Goal: Information Seeking & Learning: Learn about a topic

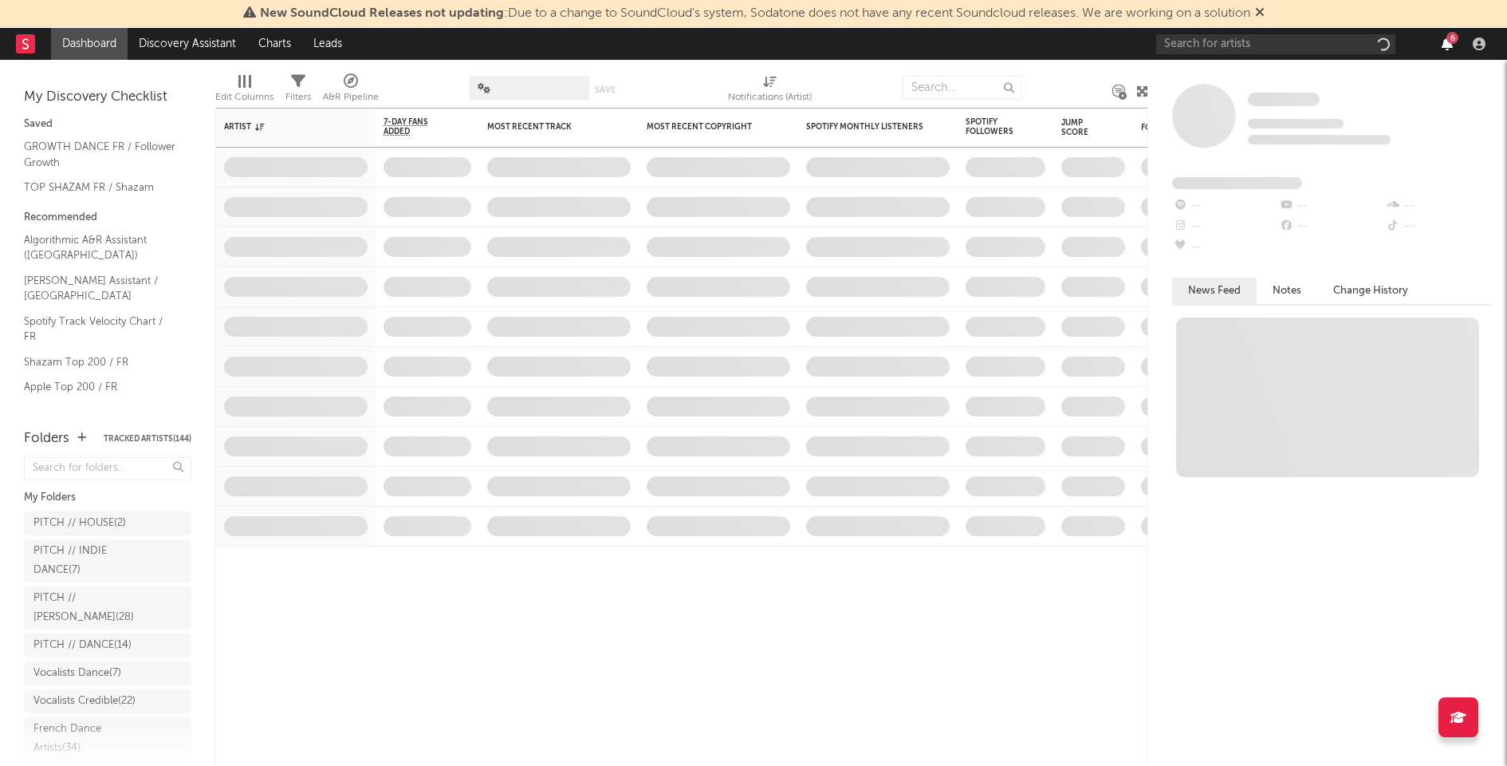
click at [1447, 42] on icon "button" at bounding box center [1447, 43] width 11 height 13
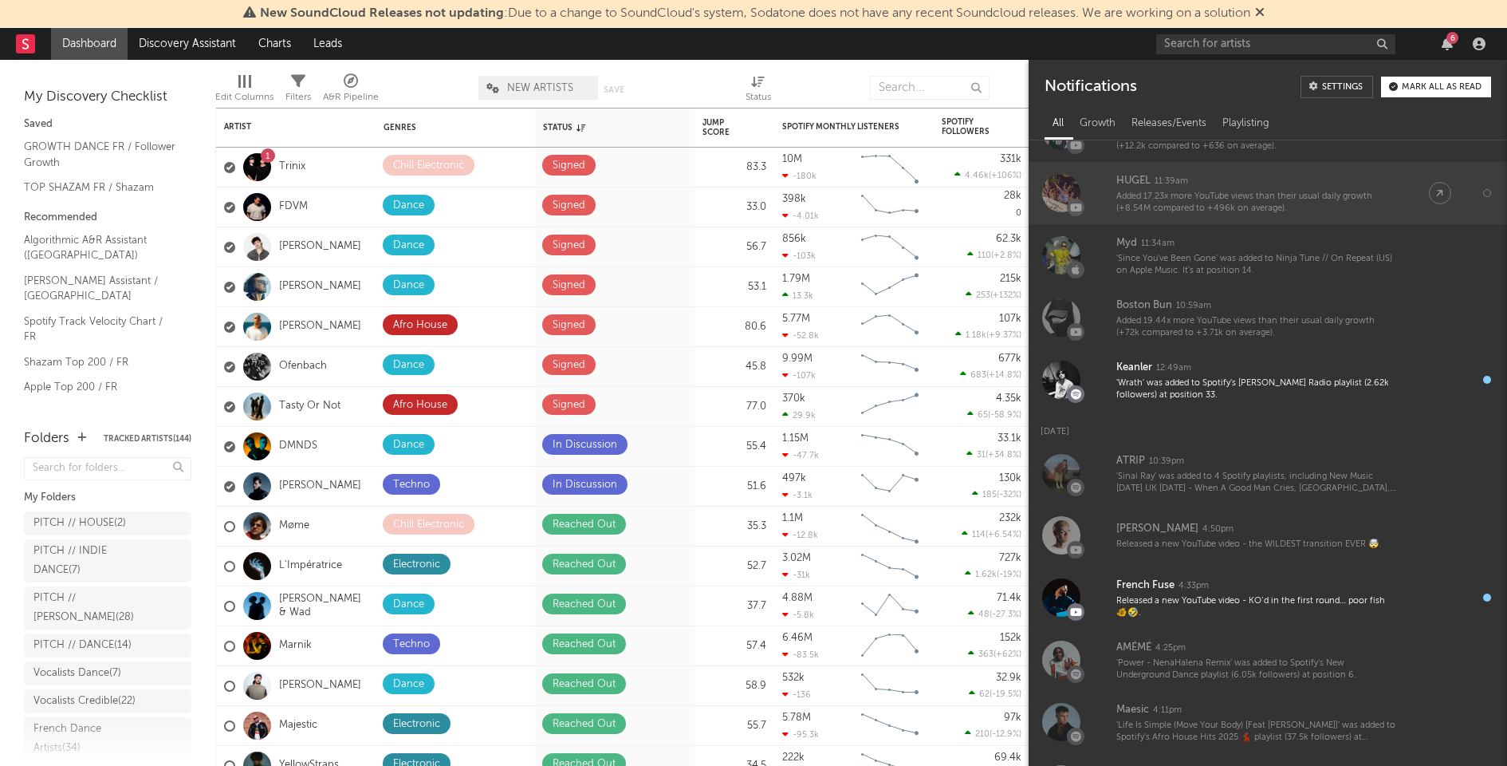
scroll to position [447, 0]
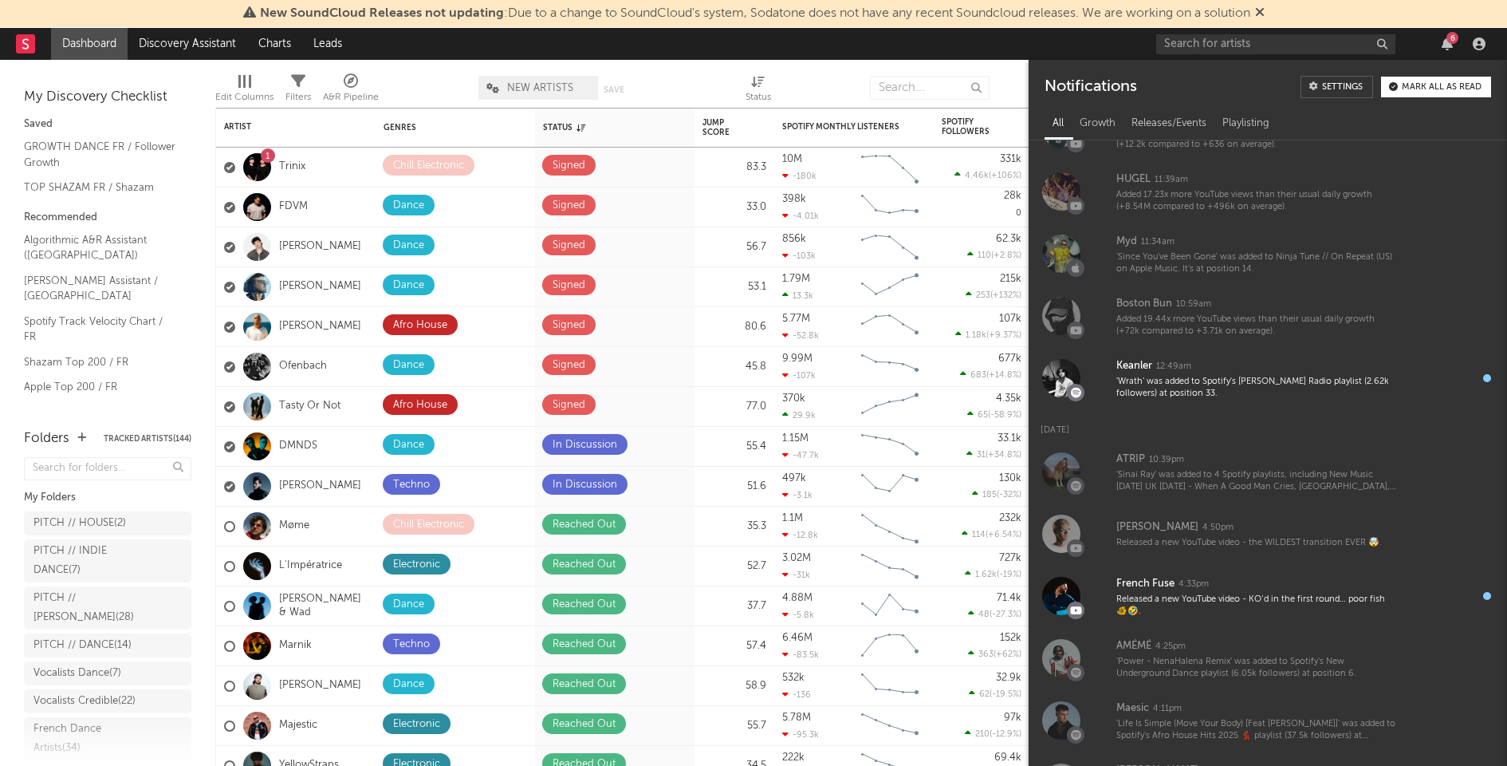
click at [1435, 77] on button "Mark all as read" at bounding box center [1436, 87] width 110 height 21
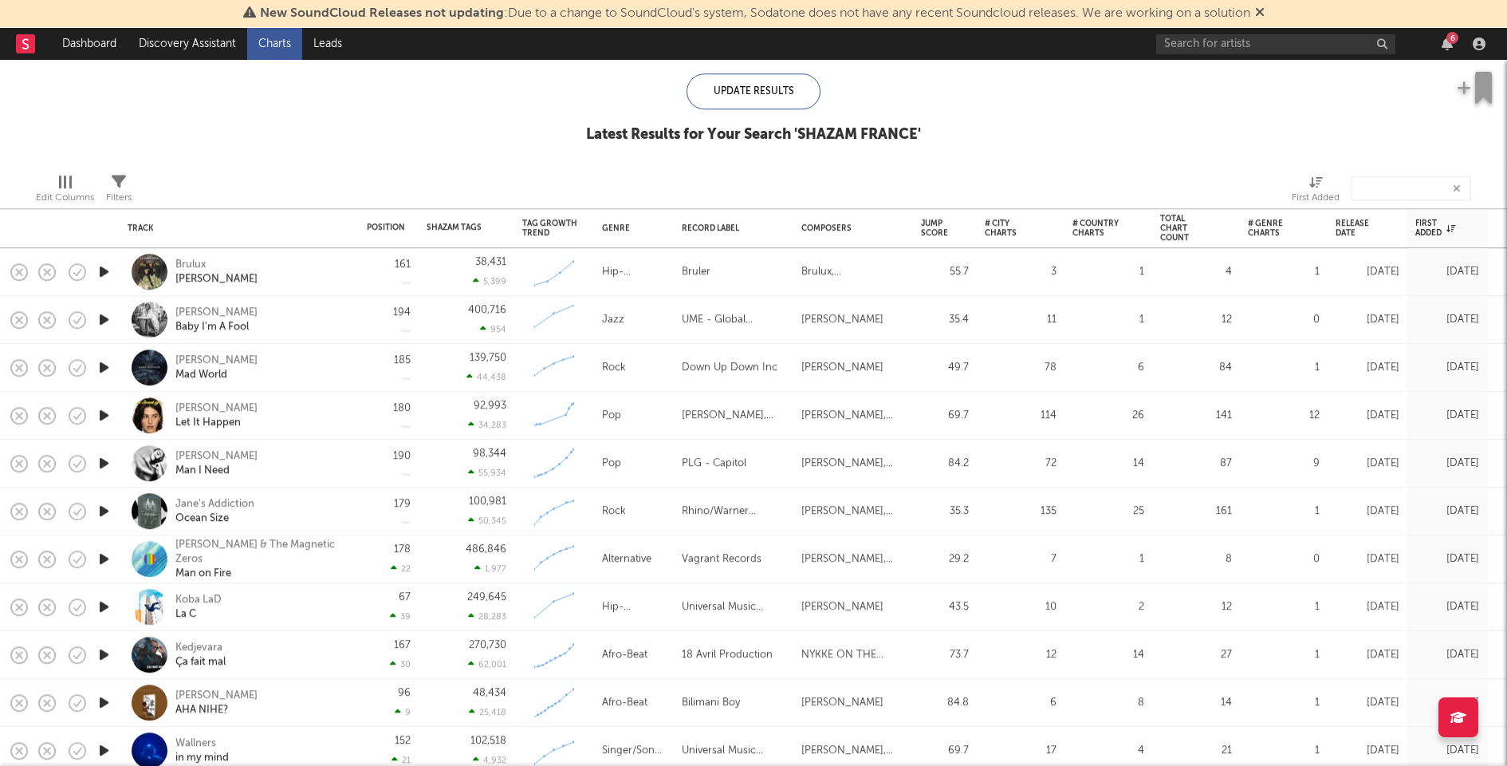
click at [105, 506] on icon "button" at bounding box center [104, 511] width 17 height 20
click at [101, 456] on icon "button" at bounding box center [104, 463] width 17 height 20
click at [106, 415] on icon "button" at bounding box center [104, 415] width 17 height 20
click at [104, 364] on icon "button" at bounding box center [104, 367] width 17 height 20
click at [106, 321] on icon "button" at bounding box center [104, 319] width 17 height 20
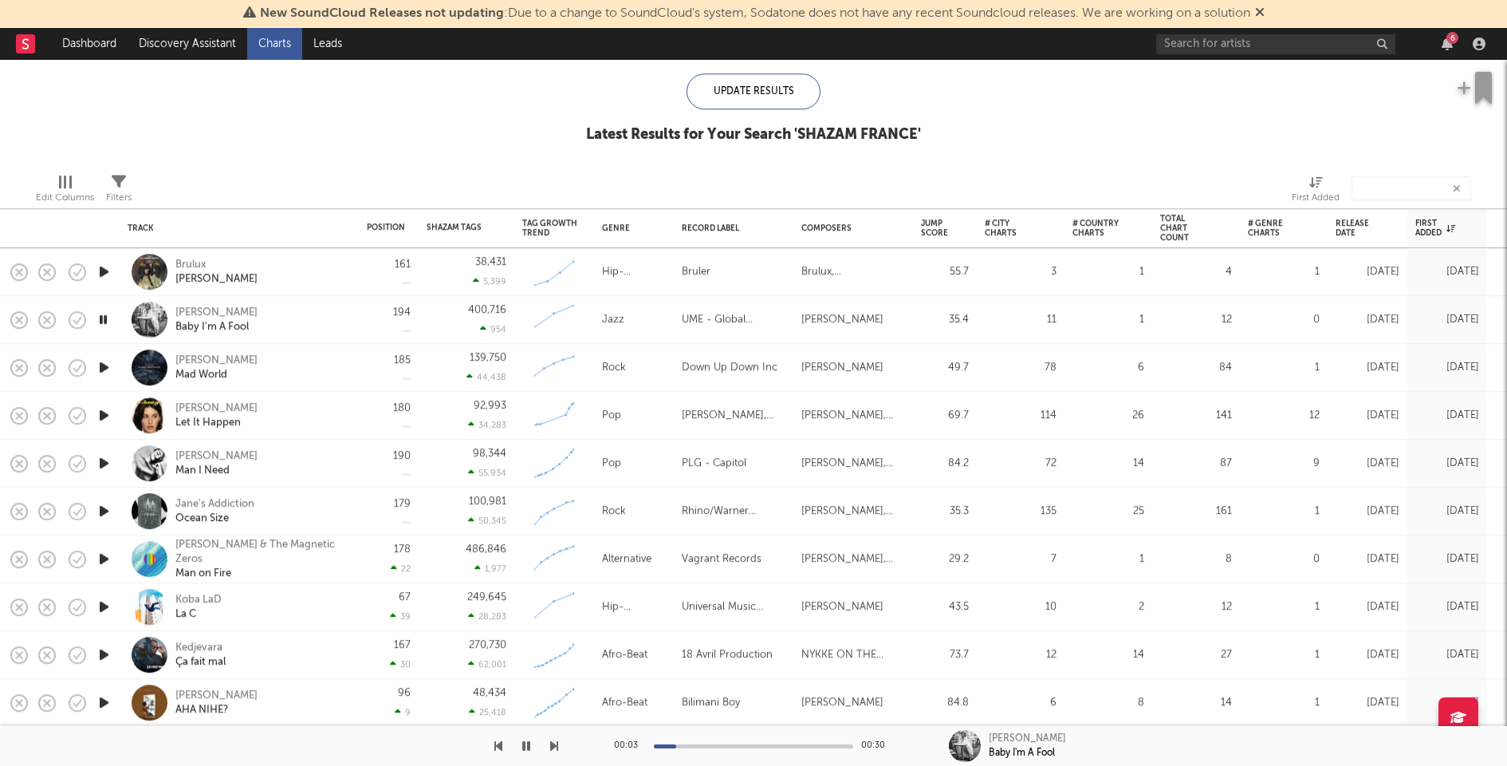
click at [101, 274] on icon "button" at bounding box center [104, 272] width 17 height 20
click at [380, 261] on div "Position Change" at bounding box center [386, 256] width 38 height 19
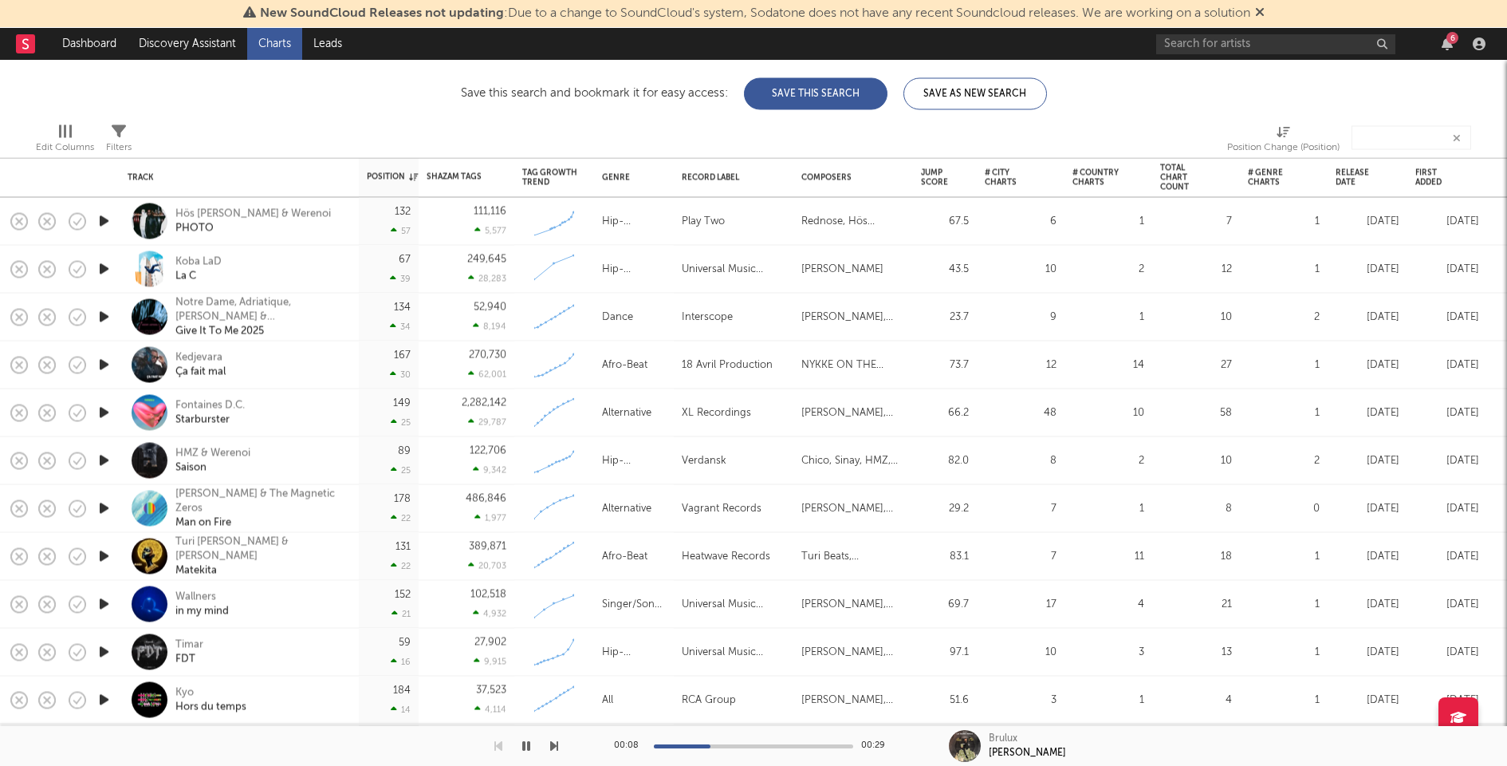
click at [103, 313] on icon "button" at bounding box center [104, 317] width 17 height 20
click at [103, 313] on icon "button" at bounding box center [103, 317] width 15 height 20
